Goal: Check status: Check status

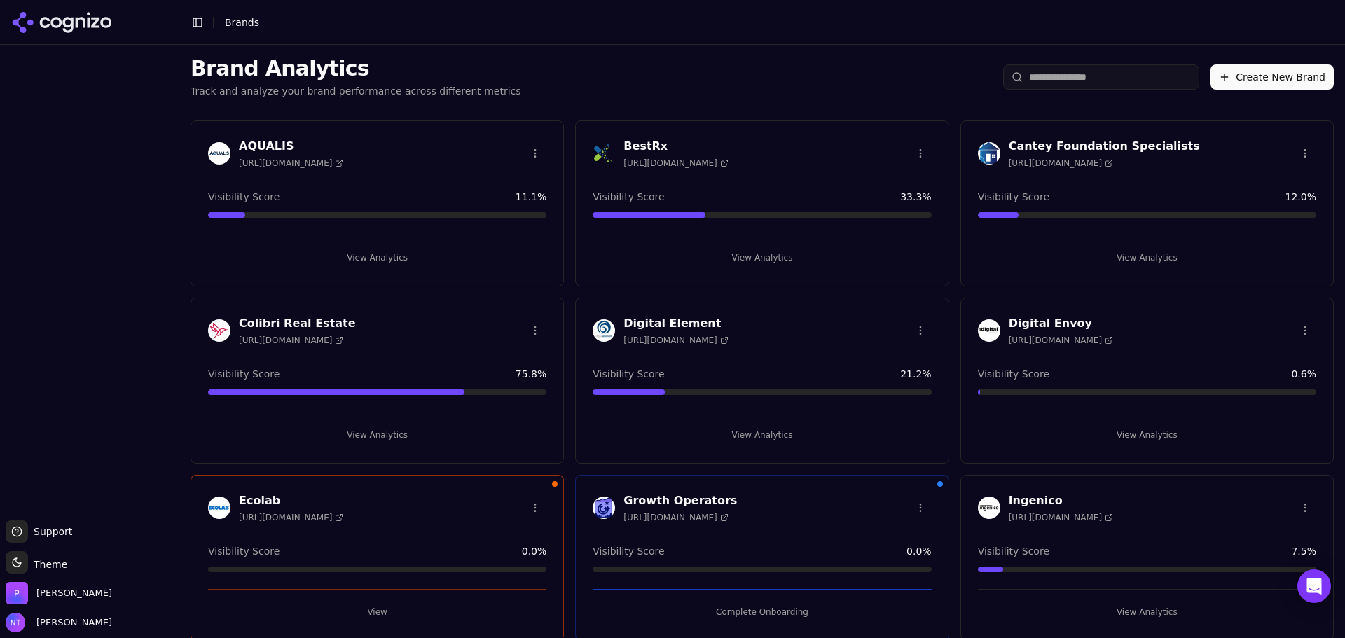
click at [658, 138] on h3 "BestRx" at bounding box center [675, 146] width 104 height 17
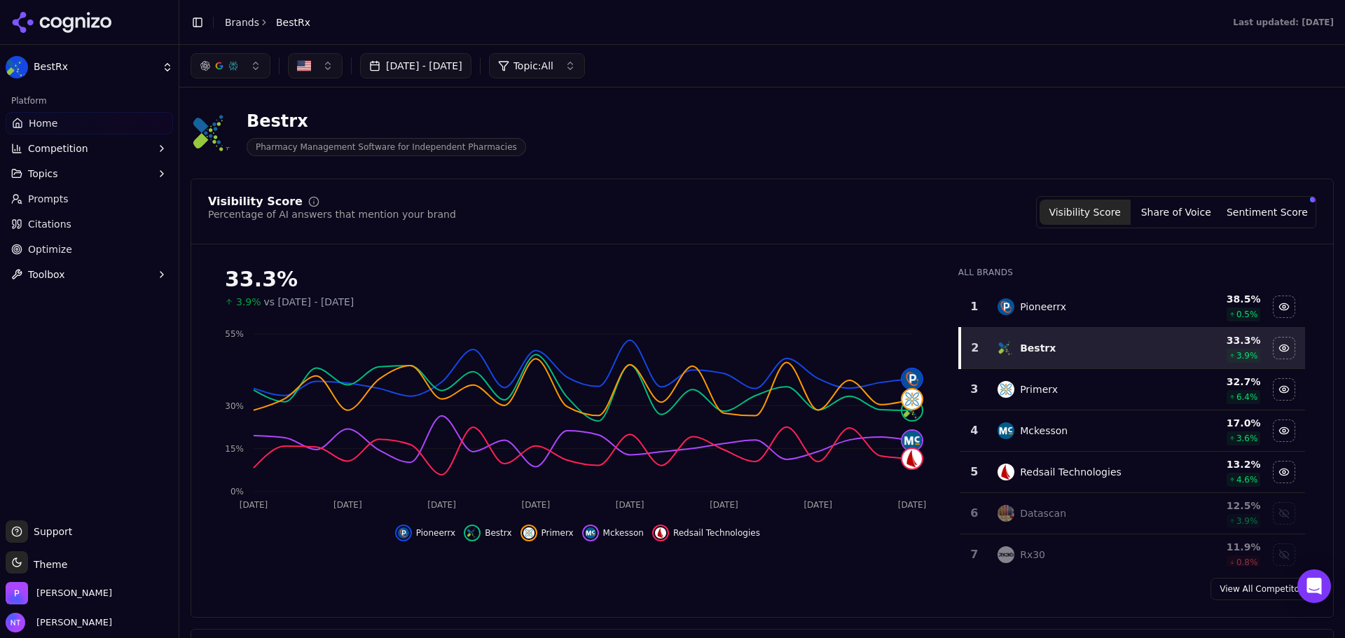
click at [1266, 210] on button "Sentiment Score" at bounding box center [1267, 212] width 91 height 25
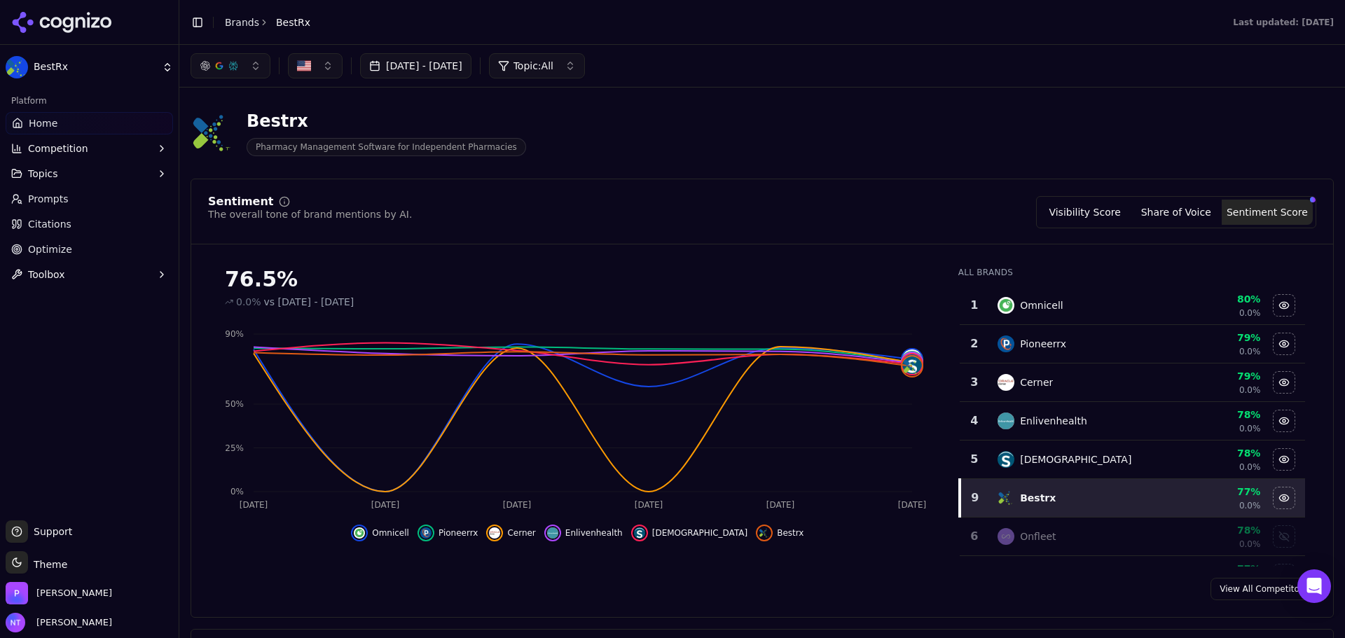
click at [1177, 214] on button "Share of Voice" at bounding box center [1176, 212] width 91 height 25
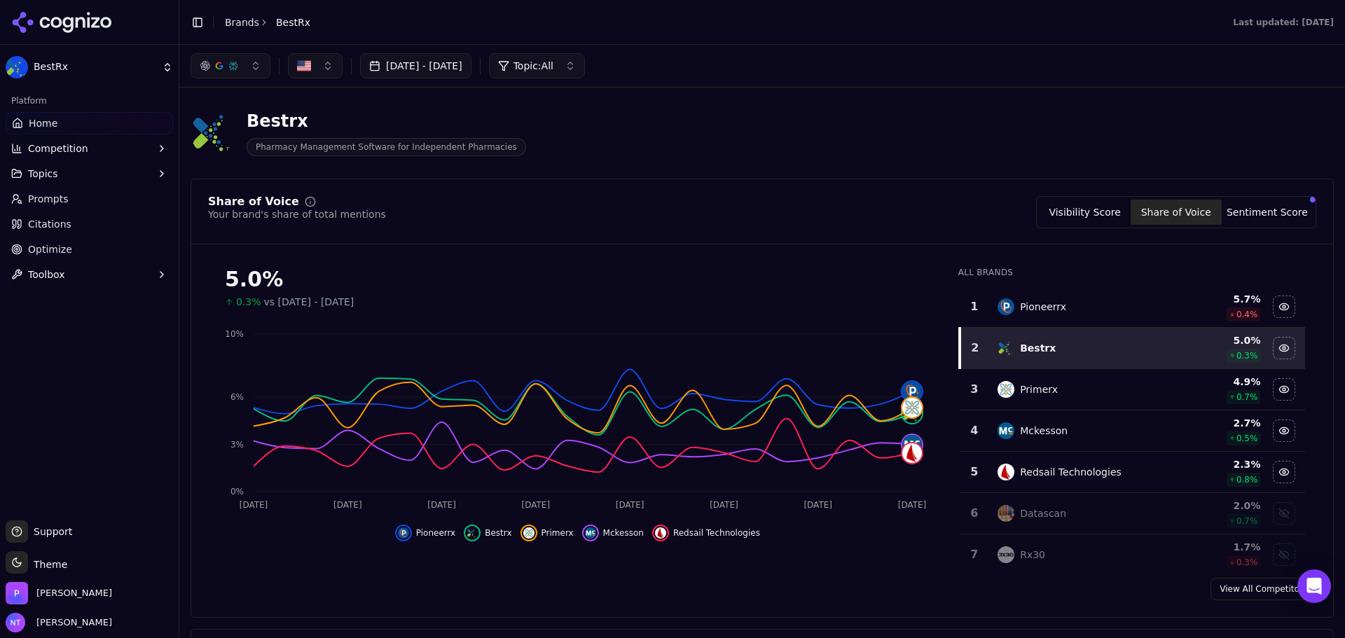
click at [1074, 199] on div "Visibility Score Share of Voice Sentiment Score" at bounding box center [1176, 212] width 280 height 32
click at [1073, 212] on button "Visibility Score" at bounding box center [1084, 212] width 91 height 25
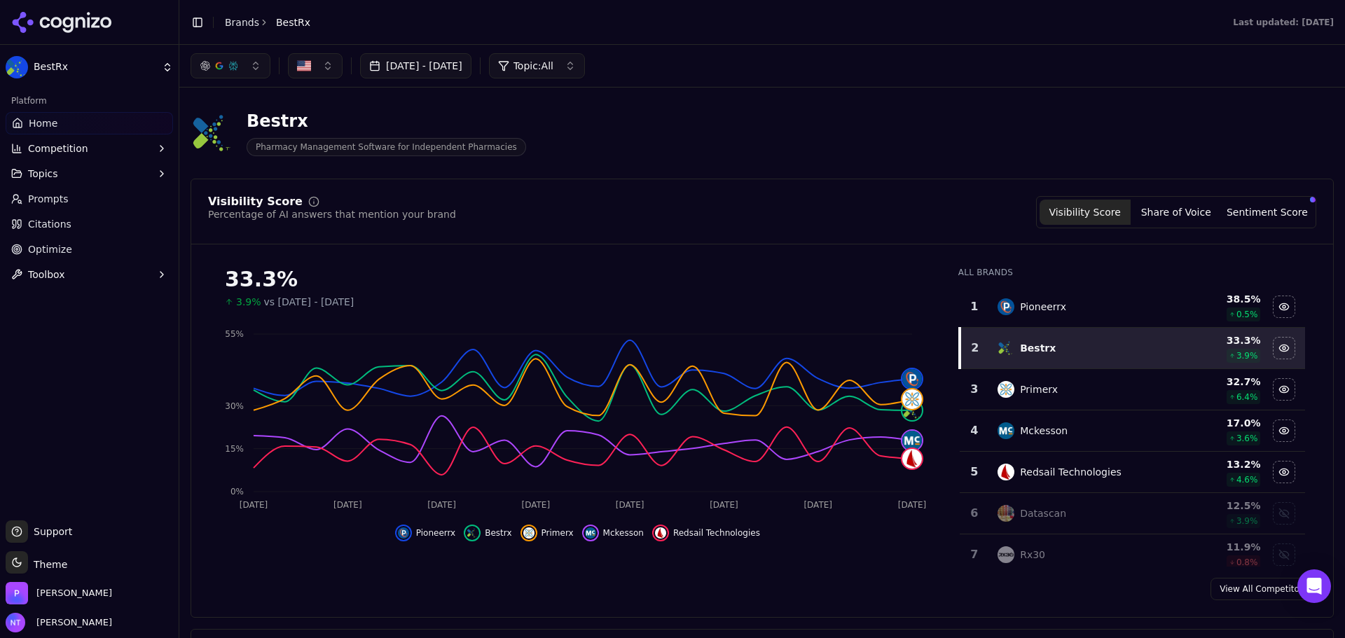
click at [553, 65] on span "Topic: All" at bounding box center [533, 66] width 40 height 14
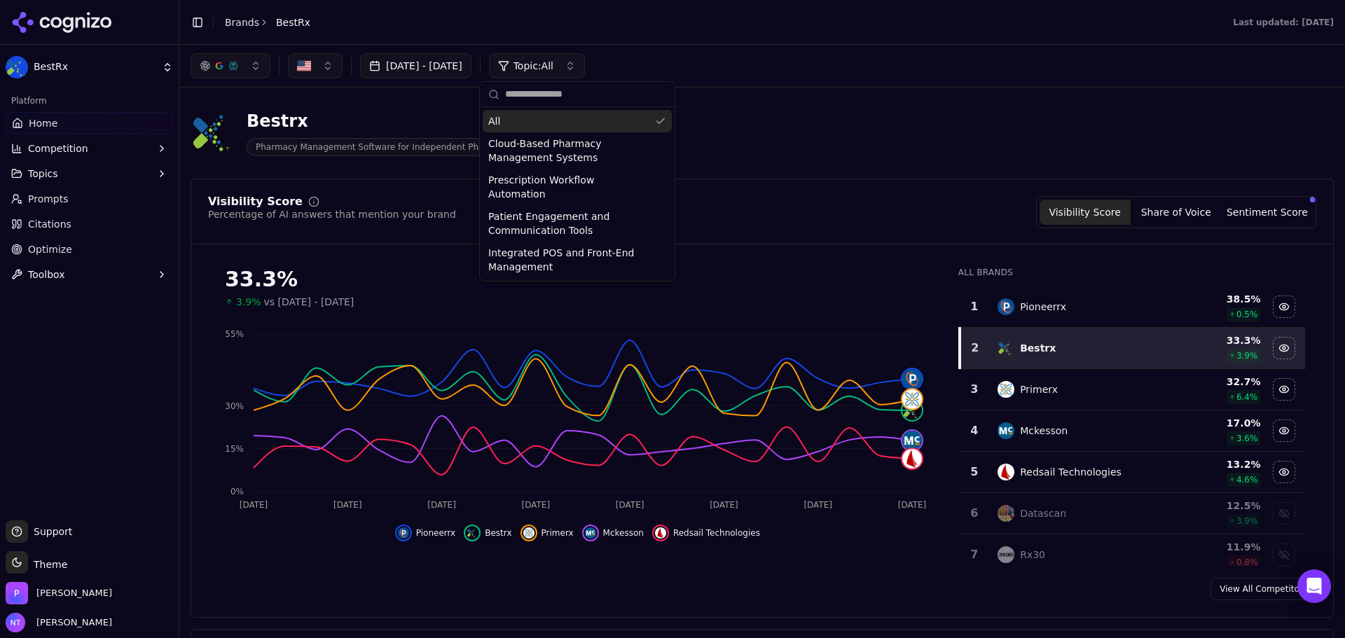
click at [943, 128] on div "Bestrx Pharmacy Management Software for Independent Pharmacies" at bounding box center [762, 133] width 1143 height 69
